Goal: Task Accomplishment & Management: Use online tool/utility

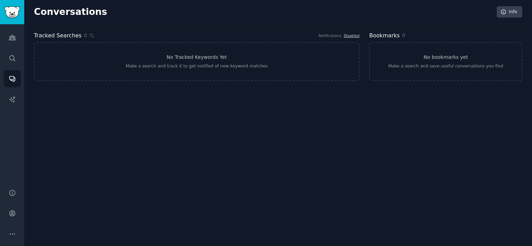
click at [483, 212] on div "Conversations Info Tracked Searches 0 Notifications Disabled No Tracked Keyword…" at bounding box center [278, 123] width 508 height 246
drag, startPoint x: 483, startPoint y: 212, endPoint x: 431, endPoint y: 177, distance: 62.5
click at [482, 212] on div "Conversations Info Tracked Searches 0 Notifications Disabled No Tracked Keyword…" at bounding box center [278, 123] width 508 height 246
click at [301, 61] on link "No Tracked Keywords Yet Make a search and track it to get notified of new keywo…" at bounding box center [197, 61] width 326 height 39
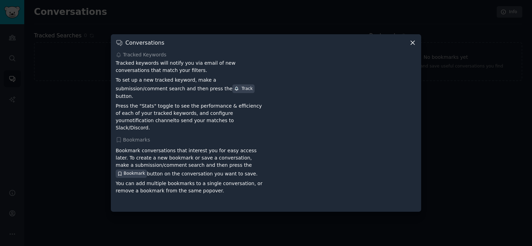
click at [234, 92] on div "Track" at bounding box center [243, 89] width 18 height 6
click at [182, 90] on p "To set up a new tracked keyword, make a submission/comment search and then pres…" at bounding box center [190, 88] width 148 height 23
click at [72, 91] on div at bounding box center [266, 123] width 532 height 246
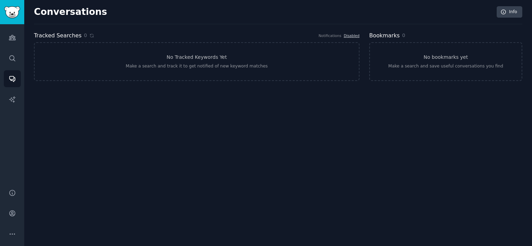
click at [59, 33] on h2 "Tracked Searches" at bounding box center [57, 36] width 47 height 9
click at [16, 59] on link "Search" at bounding box center [12, 58] width 17 height 17
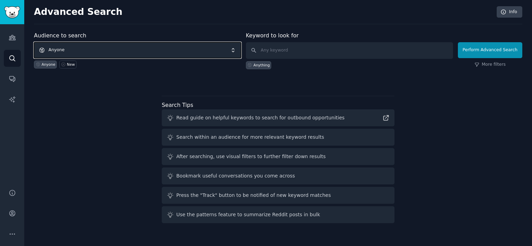
click at [121, 53] on span "Anyone" at bounding box center [137, 50] width 207 height 16
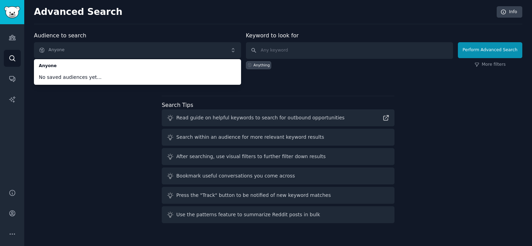
click at [109, 105] on div "Audience to search Anyone Anyone No saved audiences yet... Anyone New Keyword t…" at bounding box center [278, 129] width 489 height 195
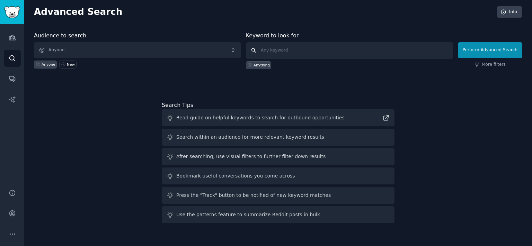
click at [290, 48] on input "text" at bounding box center [349, 50] width 207 height 17
type input "prompts"
click at [493, 53] on button "Perform Advanced Search" at bounding box center [490, 50] width 64 height 16
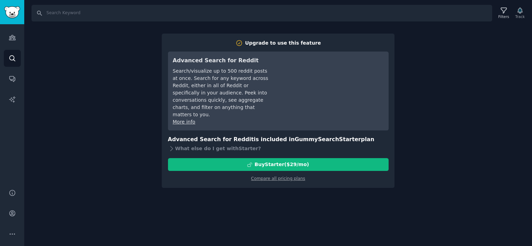
click at [94, 105] on div "Search Filters Track Upgrade to use this feature Advanced Search for Reddit Sea…" at bounding box center [278, 123] width 508 height 246
click at [10, 41] on icon "Sidebar" at bounding box center [12, 37] width 7 height 7
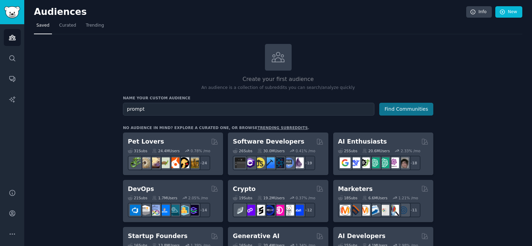
type input "prompt"
click at [400, 110] on button "Find Communities" at bounding box center [406, 109] width 54 height 13
